Goal: Navigation & Orientation: Go to known website

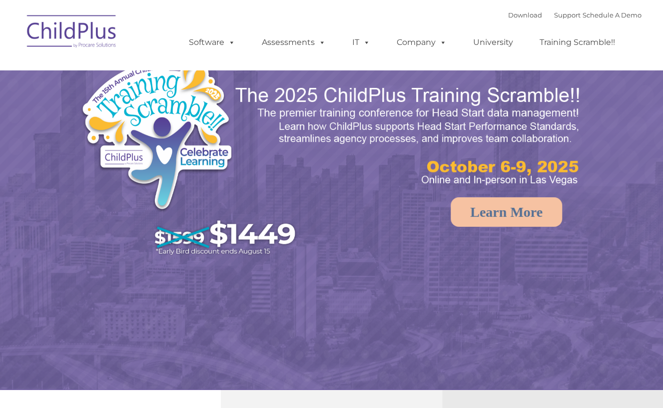
select select "MEDIUM"
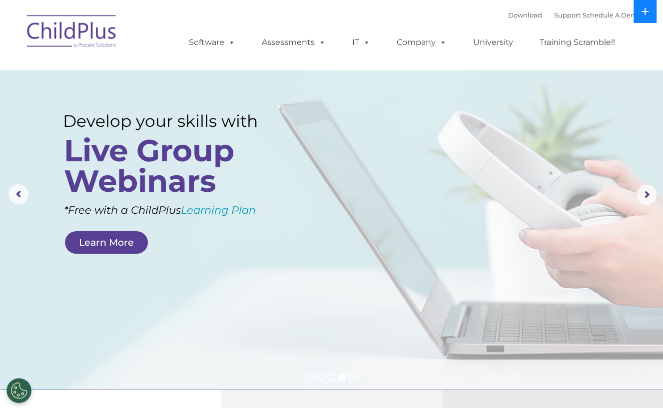
click at [643, 8] on icon at bounding box center [645, 11] width 8 height 8
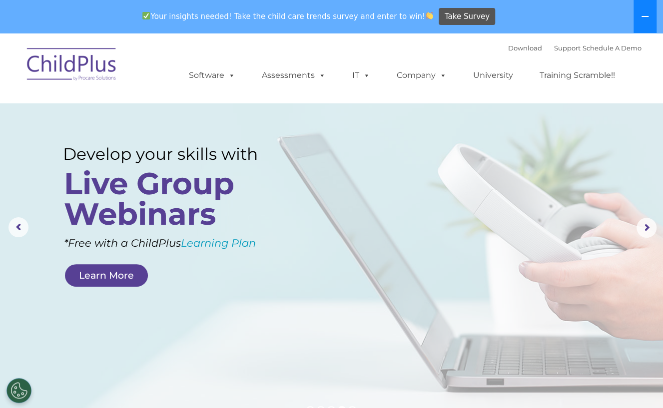
click at [643, 8] on button at bounding box center [645, 16] width 23 height 33
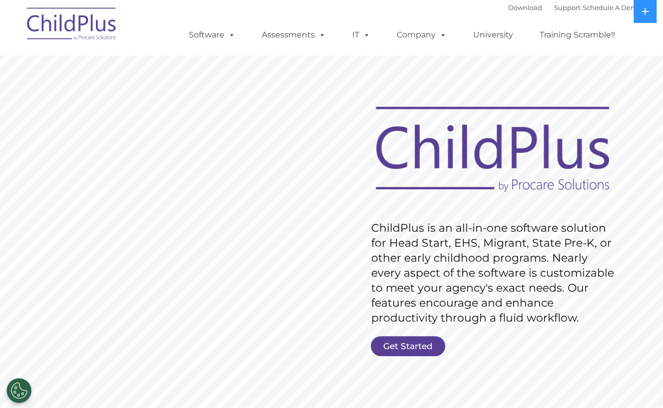
click at [97, 14] on img at bounding box center [72, 25] width 100 height 50
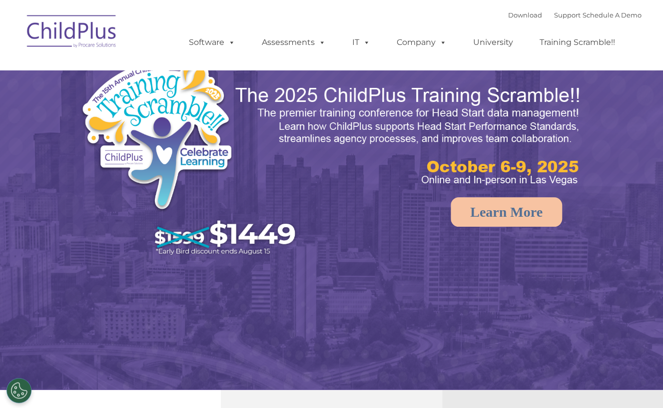
select select "MEDIUM"
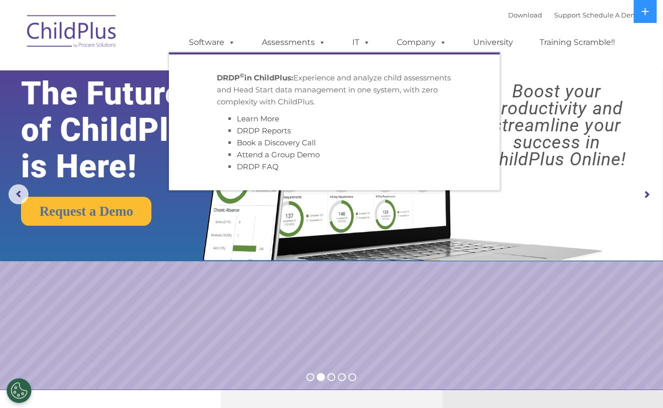
click at [649, 191] on rs-arrow at bounding box center [647, 195] width 20 height 20
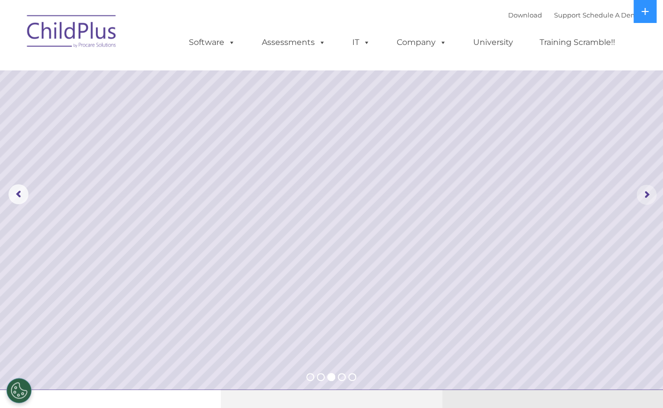
click at [648, 198] on rs-arrow at bounding box center [647, 195] width 20 height 20
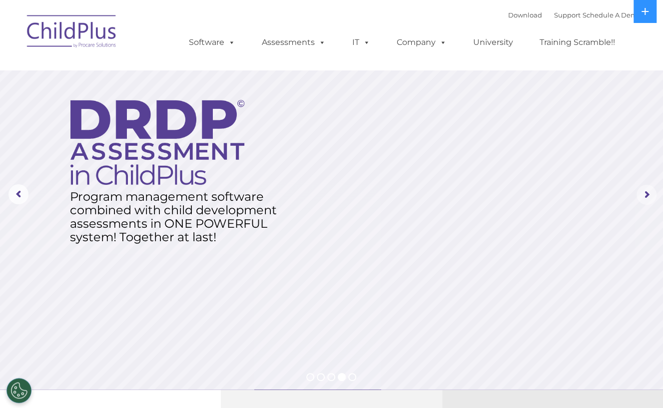
click at [649, 203] on rs-arrow at bounding box center [647, 195] width 20 height 20
